Goal: Find specific page/section: Find specific page/section

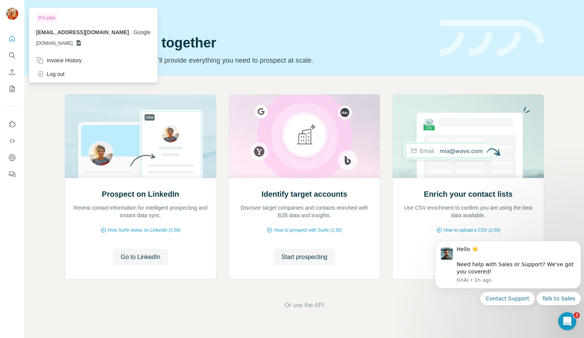
click at [15, 13] on img at bounding box center [12, 14] width 12 height 12
click at [14, 41] on icon "Quick start" at bounding box center [12, 39] width 6 height 6
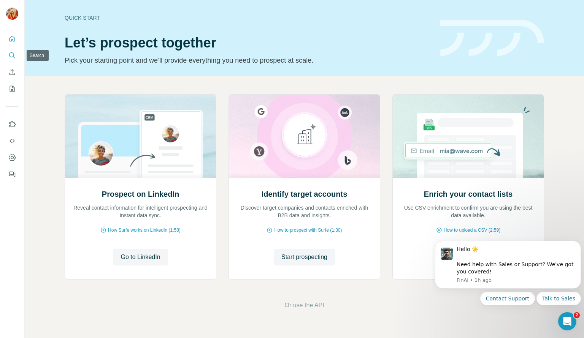
click at [15, 58] on icon "Search" at bounding box center [14, 57] width 2 height 2
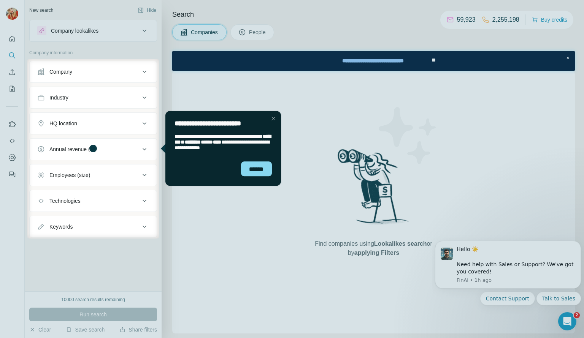
click at [272, 121] on div "Close Step" at bounding box center [272, 118] width 9 height 9
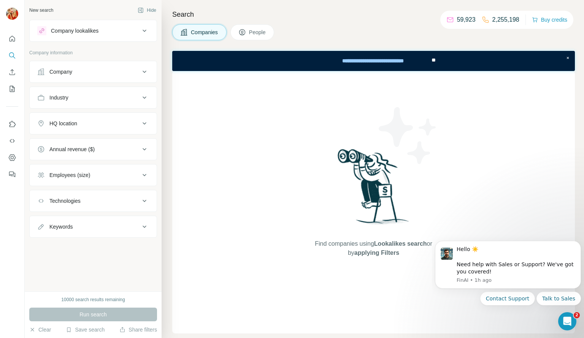
click at [79, 35] on div "Company lookalikes" at bounding box center [88, 30] width 103 height 9
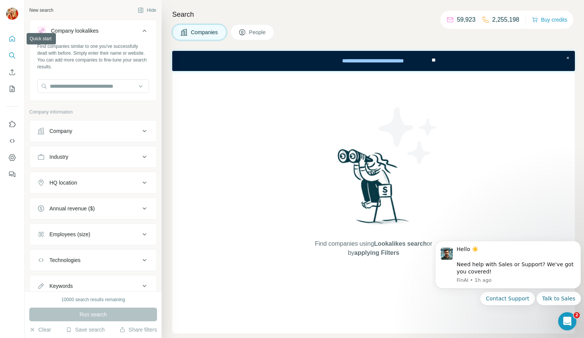
click at [12, 38] on icon "Quick start" at bounding box center [12, 39] width 8 height 8
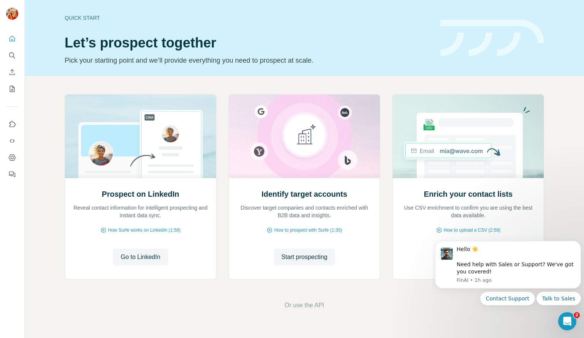
click at [375, 93] on div "Prospect on LinkedIn Reveal contact information for intelligent prospecting and…" at bounding box center [304, 202] width 559 height 252
click at [530, 89] on div "Prospect on LinkedIn Reveal contact information for intelligent prospecting and…" at bounding box center [304, 202] width 559 height 252
